Goal: Transaction & Acquisition: Purchase product/service

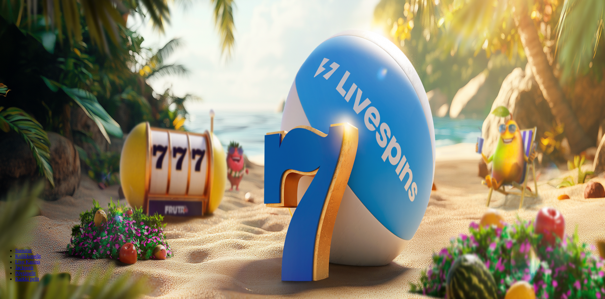
click at [75, 110] on label "50 €" at bounding box center [70, 107] width 9 height 5
type input "**"
click at [33, 163] on span "Talleta ja pelaa" at bounding box center [19, 165] width 28 height 5
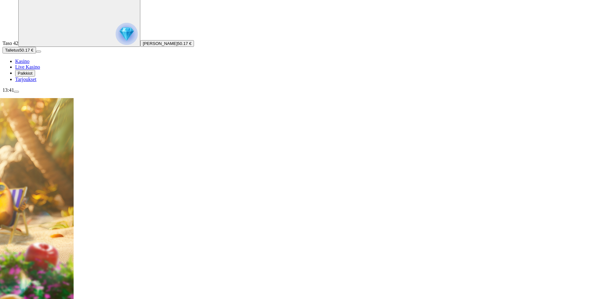
scroll to position [32, 0]
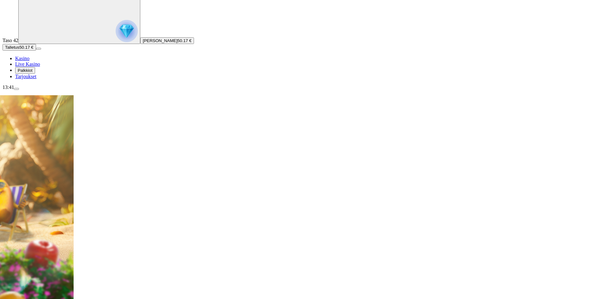
type input "*****"
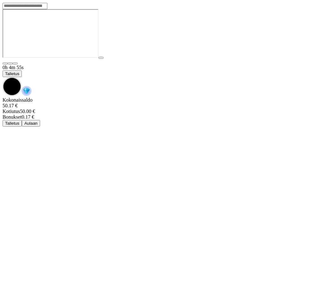
click at [3, 77] on span "chevron-down icon" at bounding box center [3, 77] width 0 height 0
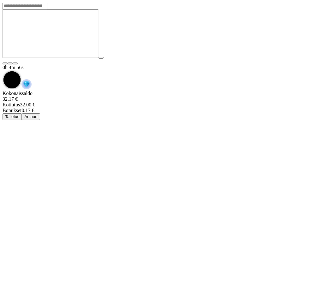
click at [38, 114] on span "Aulaan" at bounding box center [30, 116] width 13 height 5
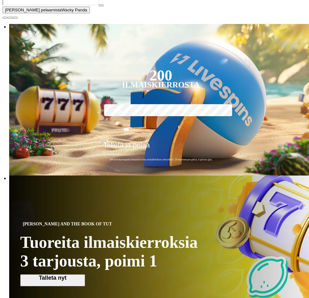
scroll to position [126, 0]
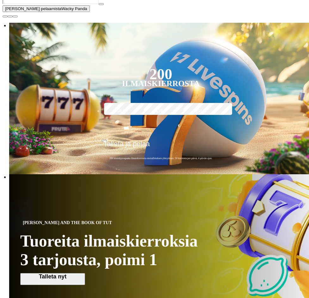
click at [5, 16] on span "close icon" at bounding box center [5, 16] width 0 height 0
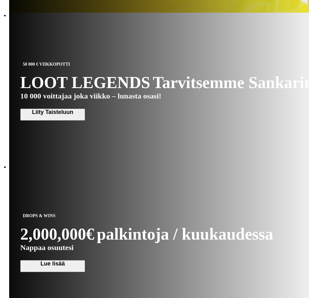
scroll to position [695, 0]
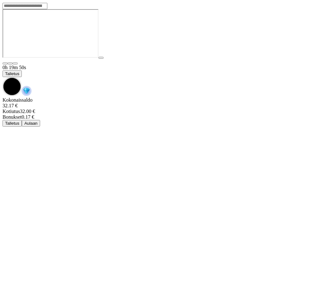
click at [3, 77] on span "chevron-down icon" at bounding box center [3, 77] width 0 height 0
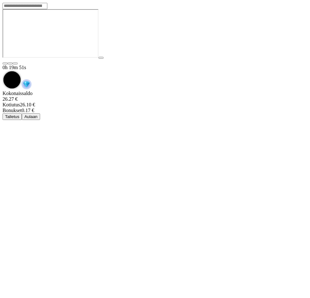
click at [38, 114] on span "Aulaan" at bounding box center [30, 116] width 13 height 5
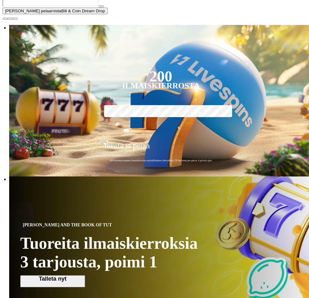
scroll to position [158, 0]
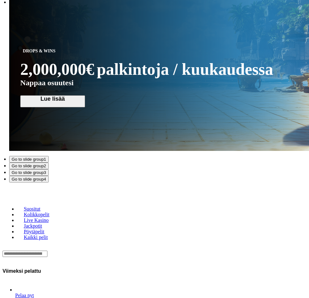
scroll to position [790, 0]
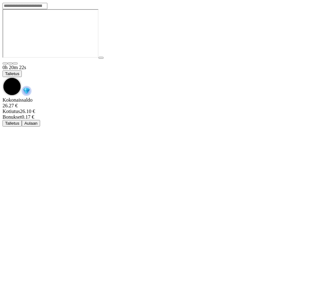
click at [3, 77] on span "chevron-down icon" at bounding box center [3, 77] width 0 height 0
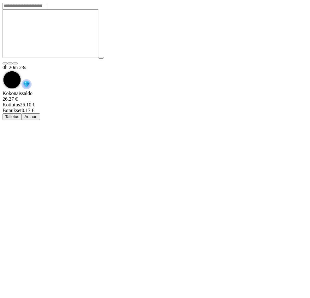
click at [38, 114] on span "Aulaan" at bounding box center [30, 116] width 13 height 5
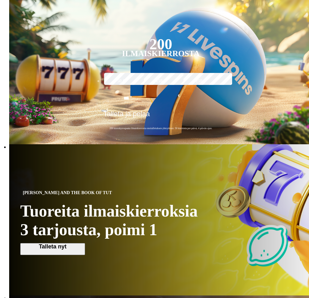
scroll to position [126, 0]
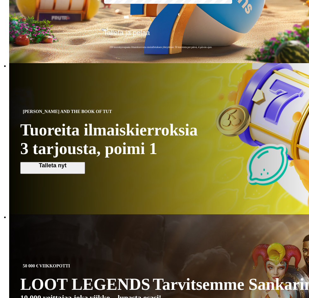
scroll to position [190, 0]
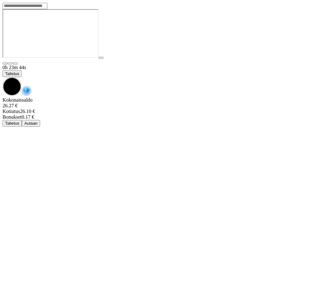
click at [3, 77] on span "chevron-down icon" at bounding box center [3, 77] width 0 height 0
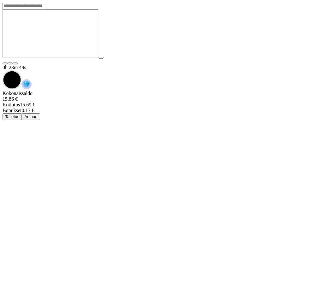
click at [38, 114] on span "Aulaan" at bounding box center [30, 116] width 13 height 5
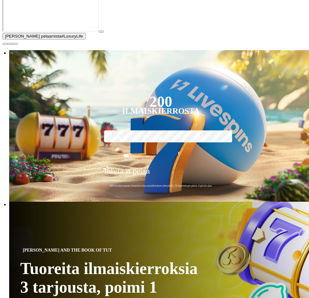
scroll to position [95, 0]
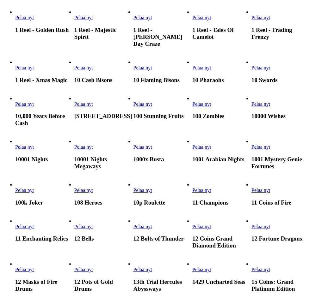
scroll to position [948, 0]
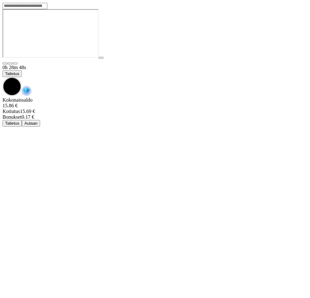
click at [3, 77] on span "chevron-down icon" at bounding box center [3, 77] width 0 height 0
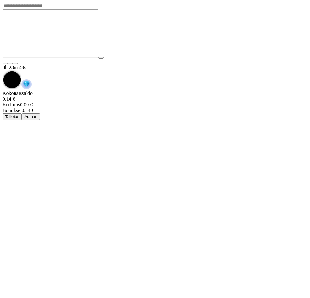
click at [38, 114] on span "Aulaan" at bounding box center [30, 116] width 13 height 5
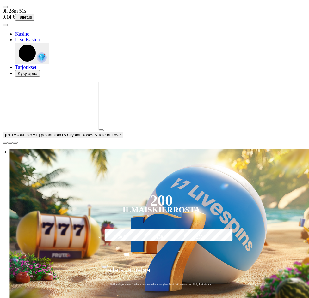
click at [103, 228] on label "50 €" at bounding box center [121, 237] width 37 height 18
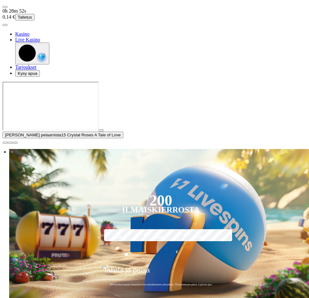
click at [143, 246] on input "**" at bounding box center [126, 255] width 50 height 18
type input "**"
click at [150, 266] on span "Talleta ja pelaa" at bounding box center [126, 272] width 46 height 13
click at [114, 144] on div "[PERSON_NAME] pelaamista 15 Crystal Roses A Tale of Love" at bounding box center [155, 113] width 304 height 62
click at [119, 144] on div "[PERSON_NAME] pelaamista 15 Crystal Roses A Tale of Love" at bounding box center [155, 113] width 304 height 62
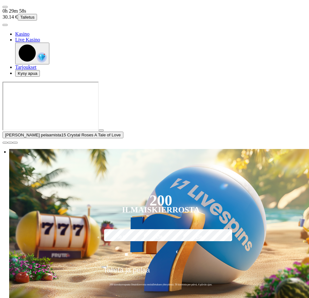
click at [68, 138] on button "[PERSON_NAME] pelaamista 15 Crystal Roses A Tale of Love" at bounding box center [63, 135] width 121 height 7
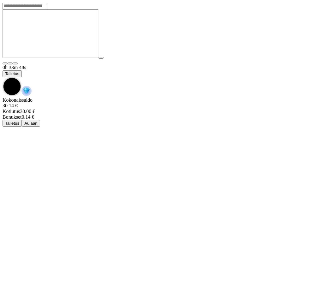
click at [3, 77] on span "chevron-down icon" at bounding box center [3, 77] width 0 height 0
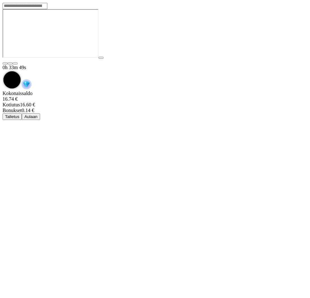
click at [38, 114] on span "Aulaan" at bounding box center [30, 116] width 13 height 5
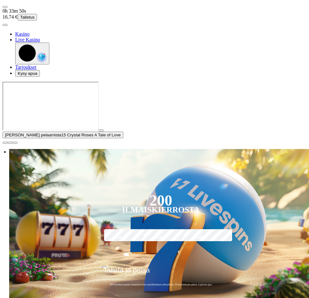
type input "*****"
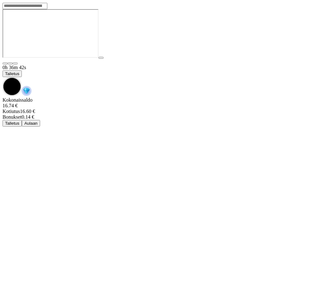
click at [3, 77] on span "chevron-down icon" at bounding box center [3, 77] width 0 height 0
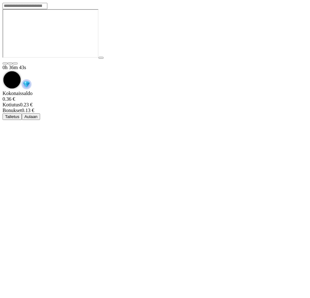
click at [19, 114] on span "Talletus" at bounding box center [12, 116] width 14 height 5
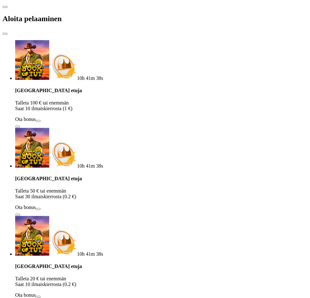
drag, startPoint x: 33, startPoint y: 150, endPoint x: 1, endPoint y: 146, distance: 31.8
click at [3, 146] on div "10h 41m 38s [GEOGRAPHIC_DATA] etuja Talleta 100 € tai enemmän Saat 10 ilmaiskie…" at bounding box center [155, 222] width 305 height 365
type input "**"
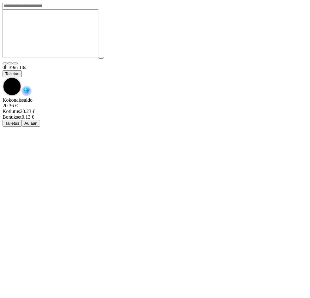
click at [3, 77] on span "chevron-down icon" at bounding box center [3, 77] width 0 height 0
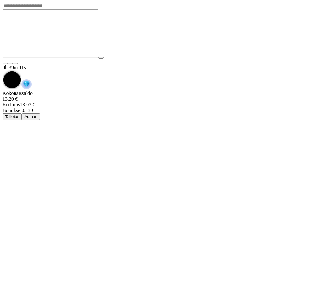
click at [38, 114] on span "Aulaan" at bounding box center [30, 116] width 13 height 5
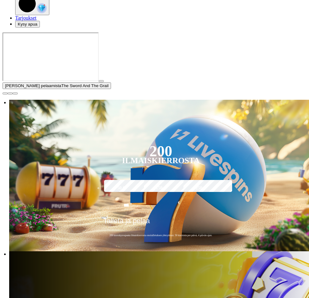
scroll to position [63, 0]
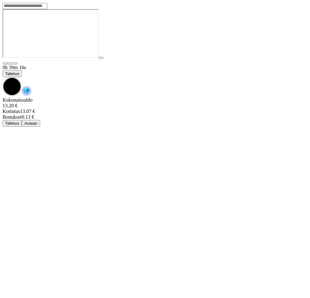
click at [3, 77] on span "chevron-down icon" at bounding box center [3, 77] width 0 height 0
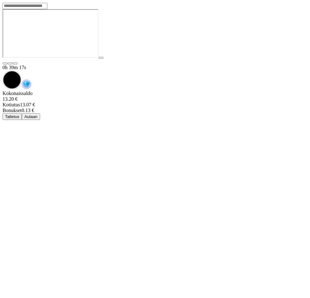
click at [38, 114] on span "Aulaan" at bounding box center [30, 116] width 13 height 5
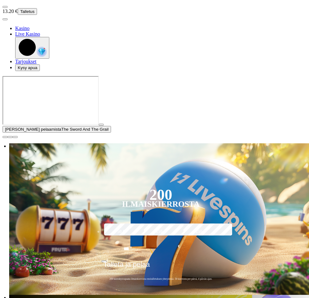
click at [5, 137] on span "close icon" at bounding box center [5, 137] width 0 height 0
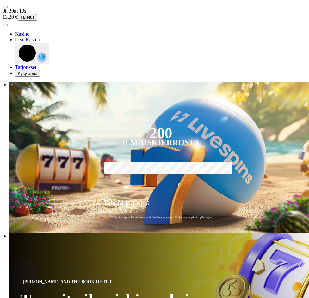
drag, startPoint x: 82, startPoint y: 248, endPoint x: 79, endPoint y: 250, distance: 3.9
